Goal: Transaction & Acquisition: Purchase product/service

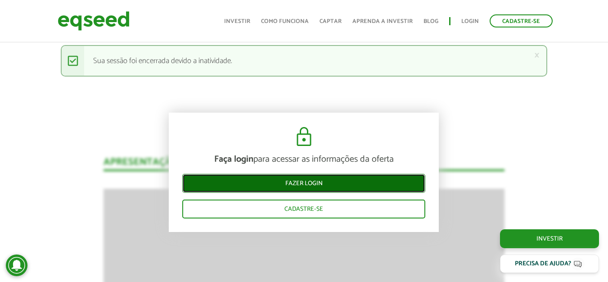
click at [295, 185] on link "Fazer login" at bounding box center [303, 183] width 243 height 19
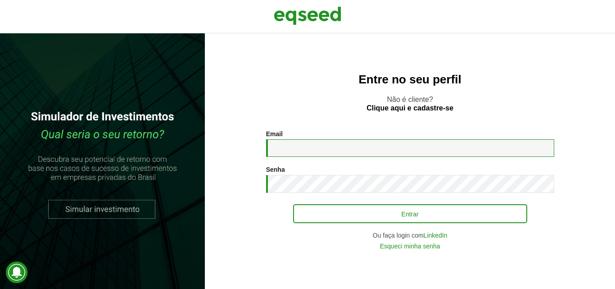
type input "**********"
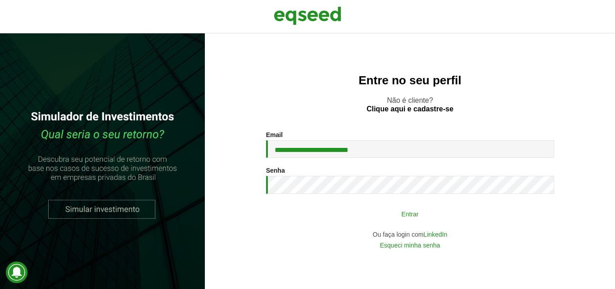
click at [410, 207] on button "Entrar" at bounding box center [410, 213] width 234 height 17
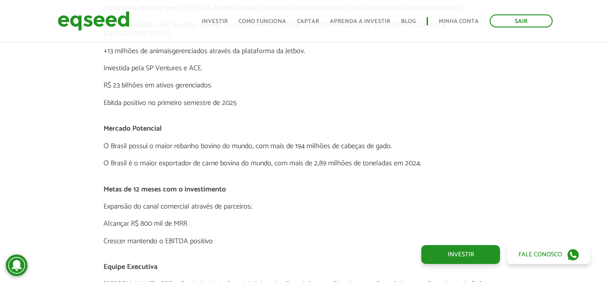
scroll to position [1905, 0]
